Goal: Information Seeking & Learning: Learn about a topic

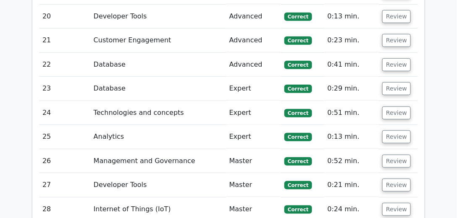
scroll to position [2925, 0]
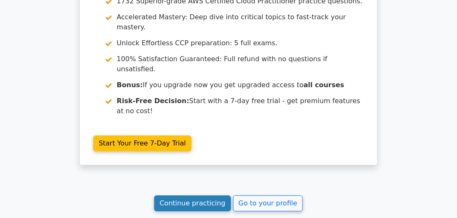
click at [187, 196] on link "Continue practicing" at bounding box center [192, 204] width 77 height 16
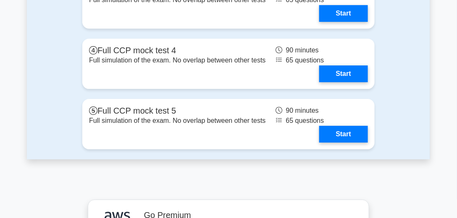
scroll to position [2230, 0]
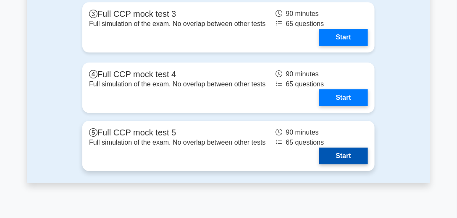
click at [358, 156] on link "Start" at bounding box center [343, 156] width 49 height 17
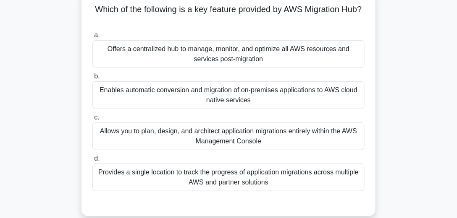
scroll to position [48, 0]
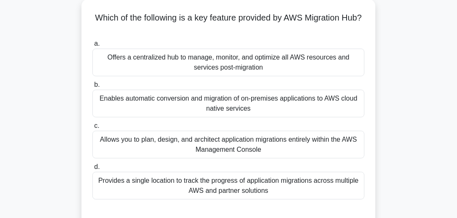
click at [244, 180] on div "Provides a single location to track the progress of application migrations acro…" at bounding box center [228, 186] width 272 height 28
click at [92, 170] on input "d. Provides a single location to track the progress of application migrations a…" at bounding box center [92, 166] width 0 height 5
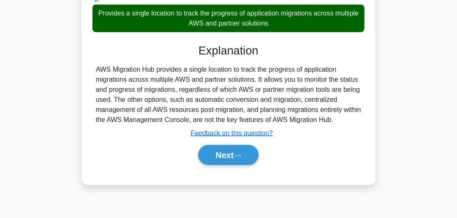
scroll to position [216, 0]
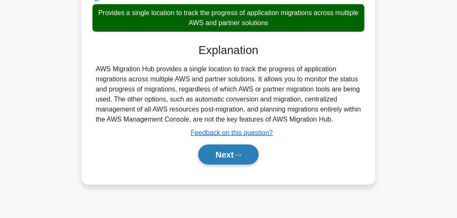
click at [248, 157] on button "Next" at bounding box center [228, 155] width 60 height 20
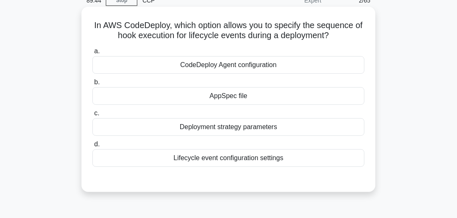
scroll to position [48, 0]
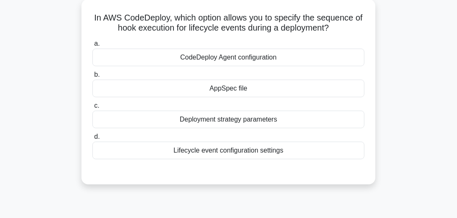
click at [250, 157] on div "Lifecycle event configuration settings" at bounding box center [228, 151] width 272 height 18
click at [92, 140] on input "d. Lifecycle event configuration settings" at bounding box center [92, 136] width 0 height 5
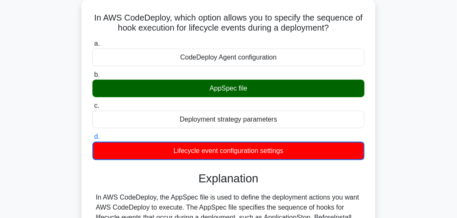
click at [265, 90] on div "AppSpec file" at bounding box center [228, 89] width 272 height 18
click at [92, 78] on input "b. AppSpec file" at bounding box center [92, 74] width 0 height 5
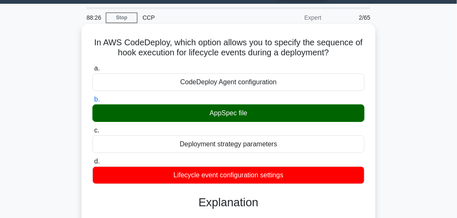
scroll to position [0, 0]
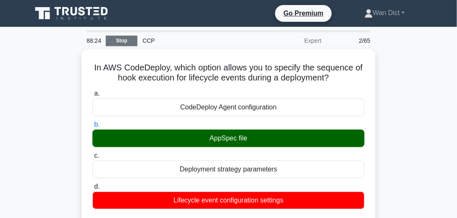
click at [123, 43] on link "Stop" at bounding box center [121, 41] width 31 height 10
